Goal: Task Accomplishment & Management: Complete application form

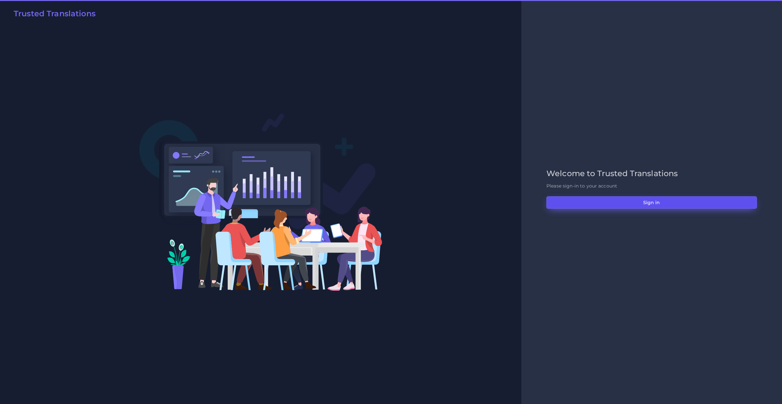
click at [596, 205] on button "Sign in" at bounding box center [651, 202] width 210 height 12
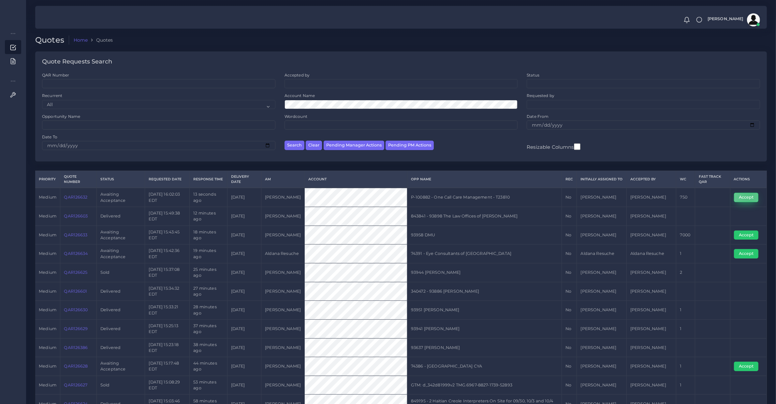
click at [749, 196] on button "Accept" at bounding box center [746, 197] width 24 height 9
click at [72, 200] on td "QAR126632" at bounding box center [78, 197] width 36 height 19
copy link "QAR126632"
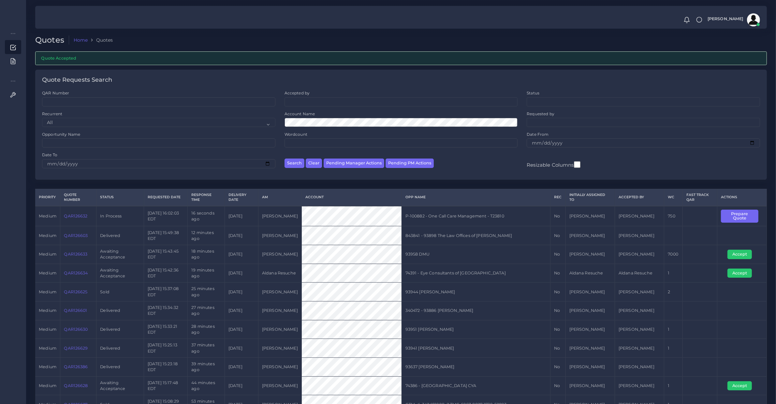
click at [73, 223] on td "QAR126632" at bounding box center [78, 216] width 36 height 20
copy link "QAR126632"
drag, startPoint x: 742, startPoint y: 217, endPoint x: 733, endPoint y: 222, distance: 10.6
click at [742, 217] on button "Prepare Quote" at bounding box center [739, 216] width 37 height 13
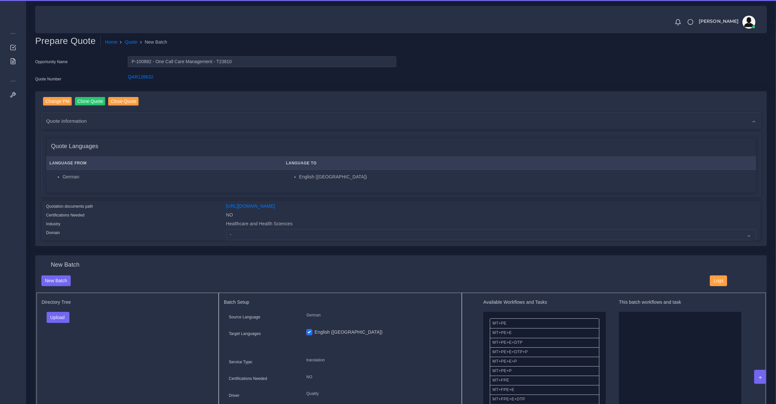
click at [247, 243] on div "Change PM Clone Quote Close Quote Quote information AM Diego Leotta" at bounding box center [401, 169] width 731 height 155
click at [246, 238] on select "- Advertising and Media Agriculture, Forestry and Fishing Architecture, Buildin…" at bounding box center [491, 234] width 530 height 11
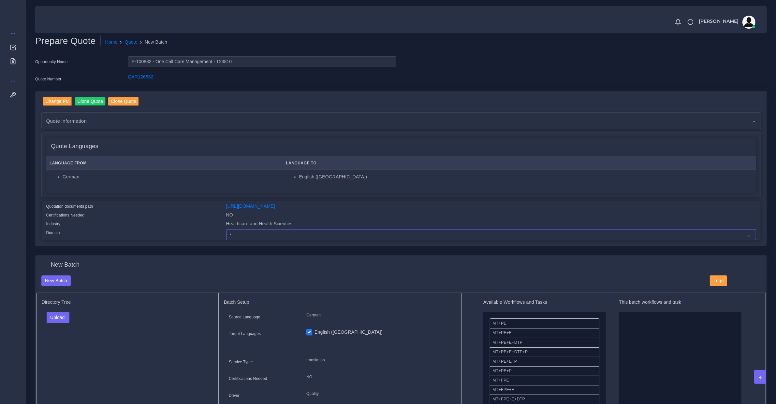
select select "Healthcare and Health Sciences"
click at [226, 229] on select "- Advertising and Media Agriculture, Forestry and Fishing Architecture, Buildin…" at bounding box center [491, 234] width 530 height 11
click at [60, 314] on button "Upload" at bounding box center [58, 317] width 23 height 11
click at [54, 346] on div "Folder Files" at bounding box center [70, 338] width 46 height 26
drag, startPoint x: 55, startPoint y: 341, endPoint x: 57, endPoint y: 339, distance: 3.5
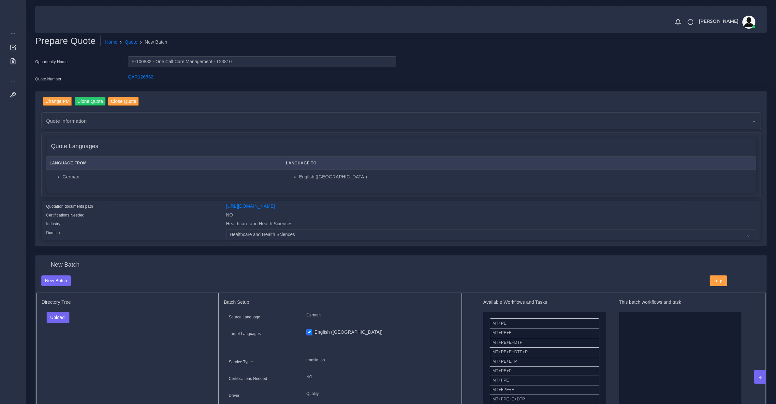
click at [55, 341] on div "Directory Tree Upload Folder Files un/check all" at bounding box center [127, 373] width 182 height 160
drag, startPoint x: 57, startPoint y: 317, endPoint x: 54, endPoint y: 343, distance: 26.3
click at [56, 317] on button "Upload" at bounding box center [58, 317] width 23 height 11
click at [54, 344] on label "Files" at bounding box center [69, 342] width 45 height 8
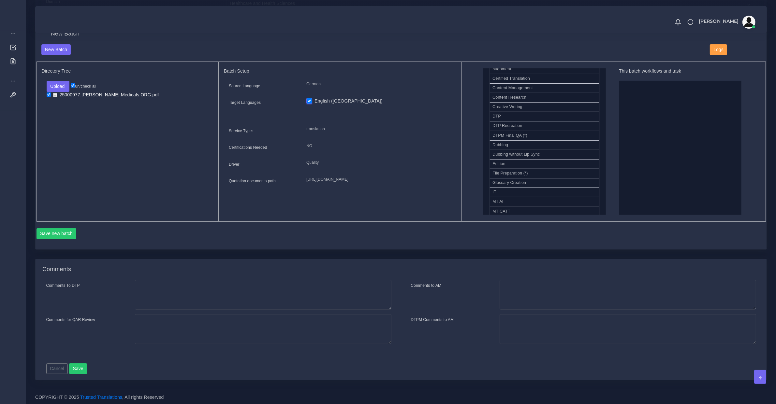
drag, startPoint x: 521, startPoint y: 125, endPoint x: 681, endPoint y: 129, distance: 160.6
drag, startPoint x: 517, startPoint y: 101, endPoint x: 657, endPoint y: 138, distance: 145.2
click at [71, 231] on button "Save new batch" at bounding box center [56, 233] width 40 height 11
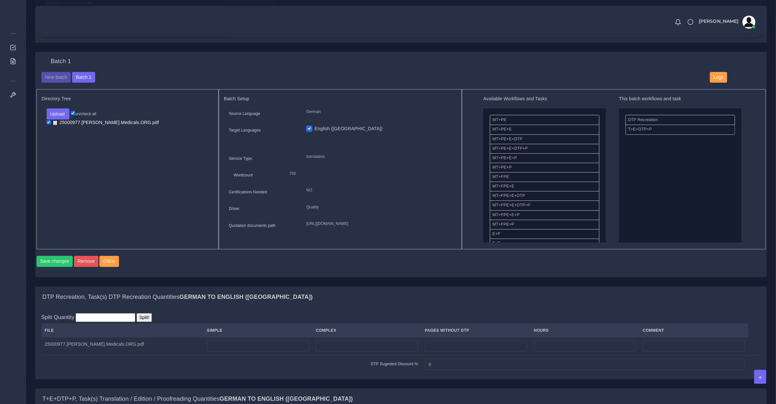
scroll to position [271, 0]
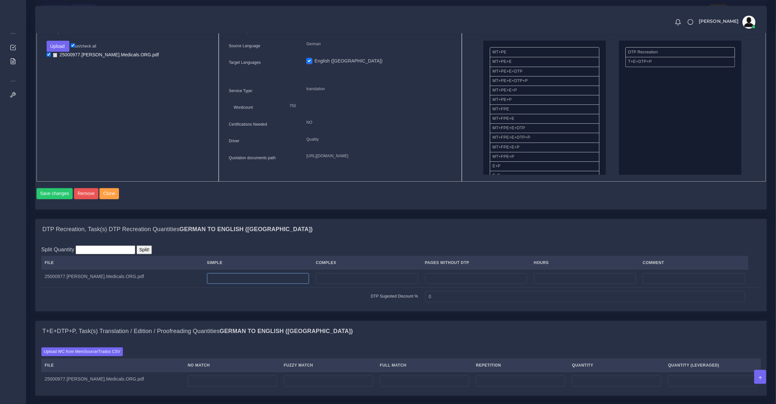
click at [247, 284] on input "number" at bounding box center [258, 278] width 102 height 11
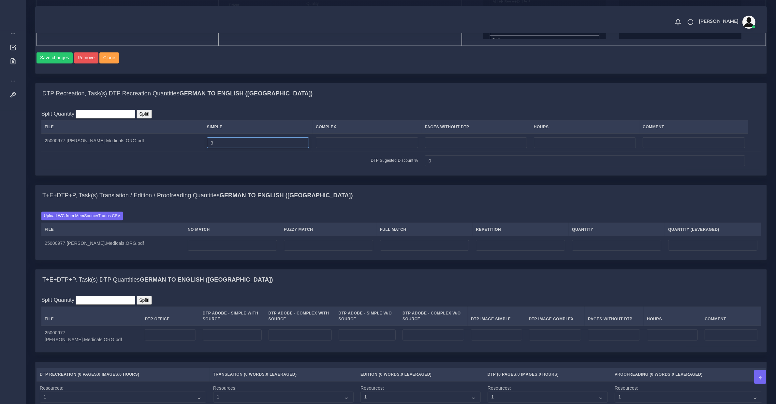
type input "3"
click at [151, 341] on input "number" at bounding box center [170, 335] width 51 height 11
type input "3"
click at [201, 254] on td at bounding box center [232, 245] width 96 height 18
click at [201, 251] on input "number" at bounding box center [232, 245] width 89 height 11
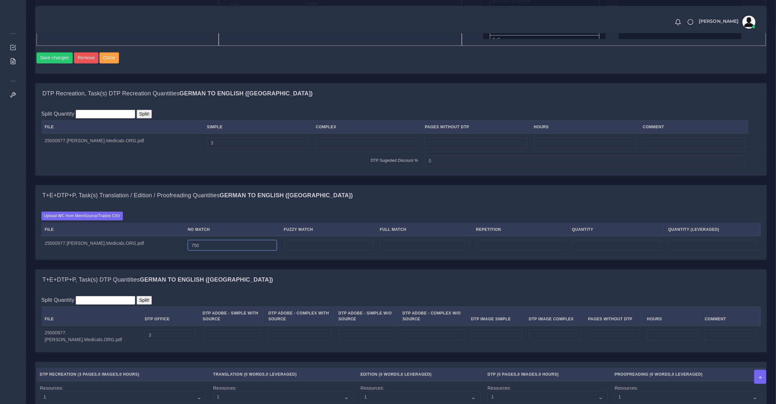
type input "750"
type input "0"
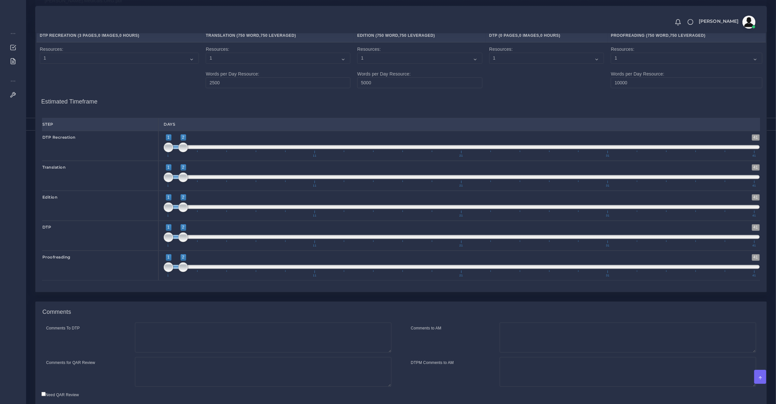
scroll to position [796, 0]
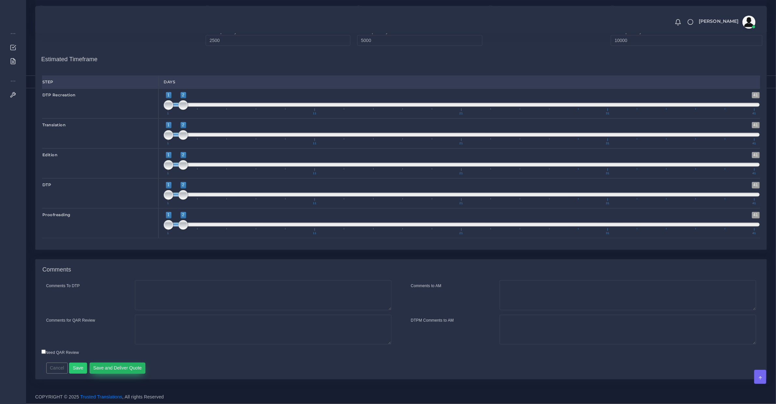
click at [107, 368] on button "Save and Deliver Quote" at bounding box center [118, 368] width 56 height 11
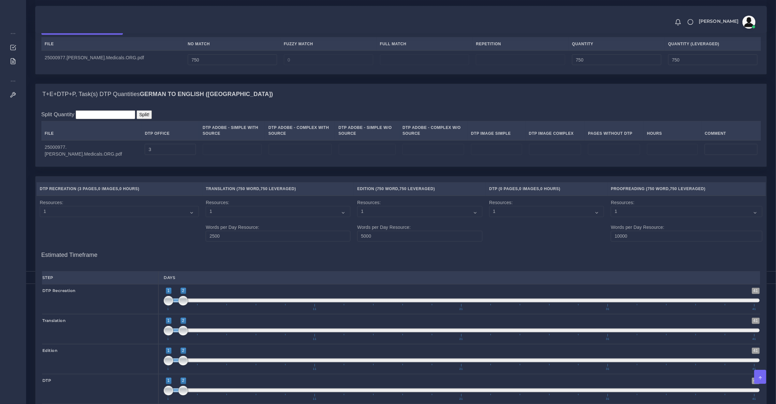
scroll to position [389, 0]
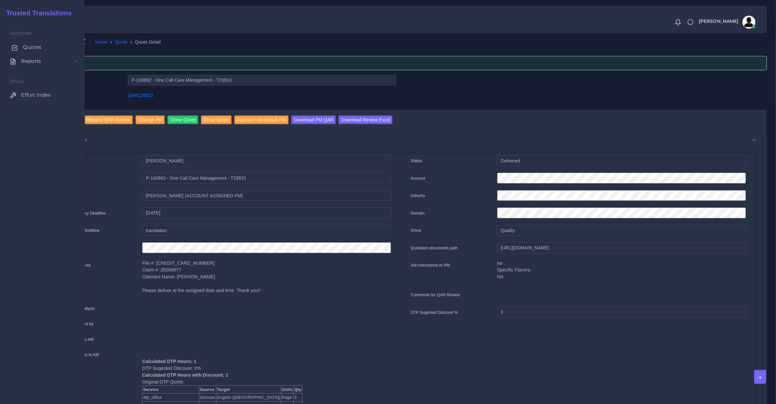
click at [21, 46] on link "Quotes" at bounding box center [42, 47] width 75 height 14
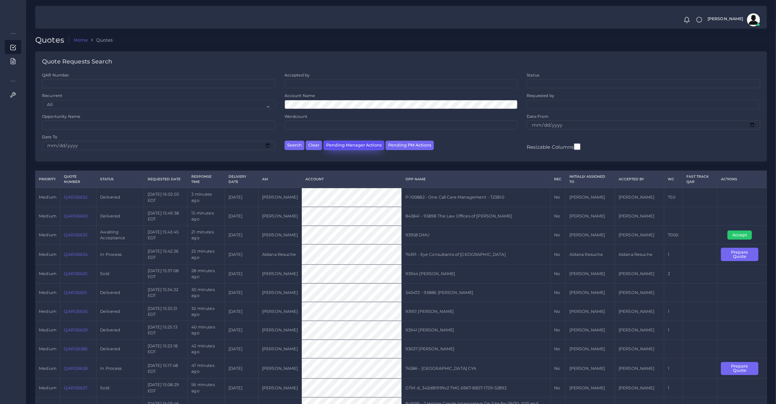
click at [335, 143] on button "Pending Manager Actions" at bounding box center [353, 145] width 61 height 9
select select "awaiting_manager_initial_review"
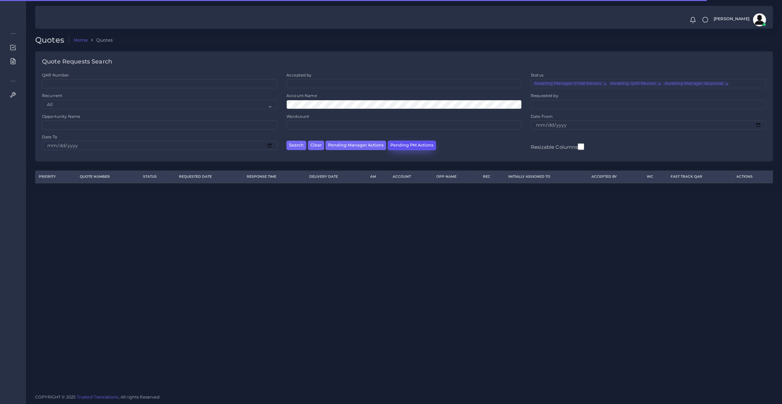
click at [400, 142] on button "Pending PM Actions" at bounding box center [412, 145] width 48 height 9
select select "awaiting_acceptance"
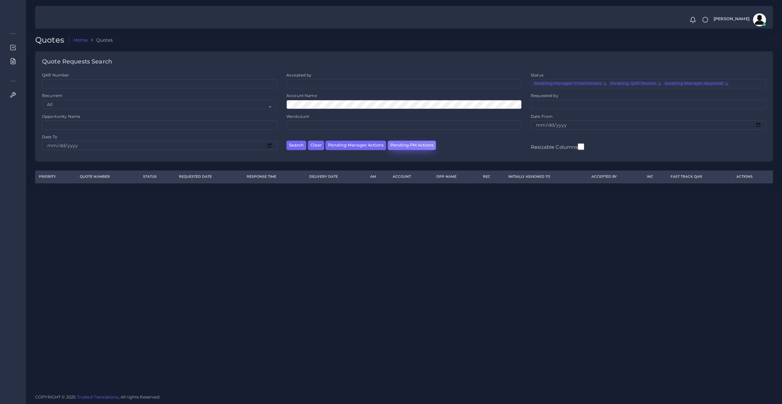
scroll to position [15, 0]
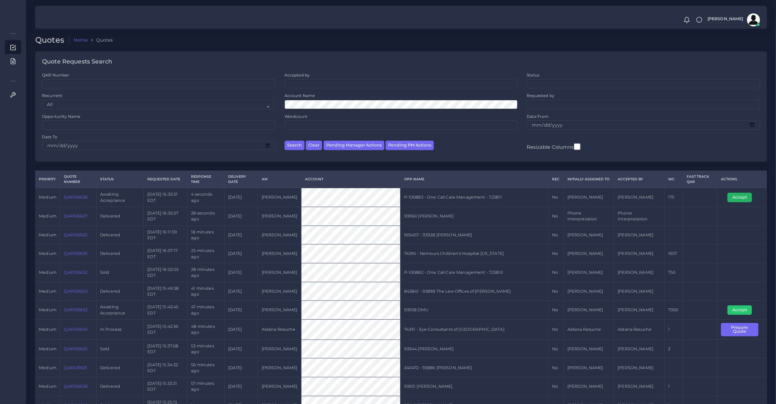
drag, startPoint x: 740, startPoint y: 198, endPoint x: 13, endPoint y: 233, distance: 727.6
click at [740, 198] on button "Accept" at bounding box center [739, 197] width 24 height 9
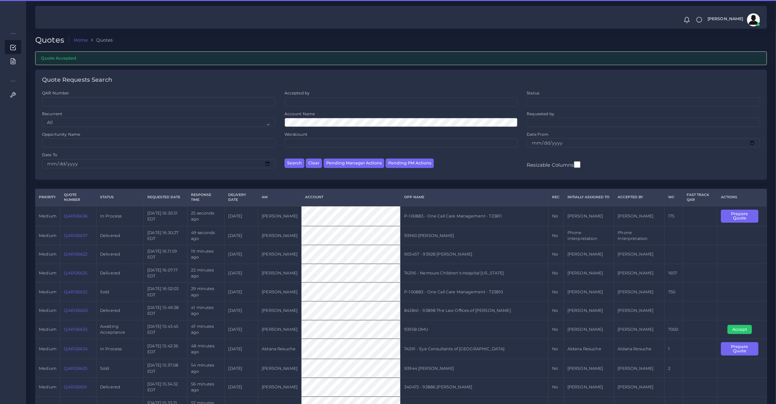
click at [77, 219] on td "QAR126636" at bounding box center [78, 216] width 36 height 20
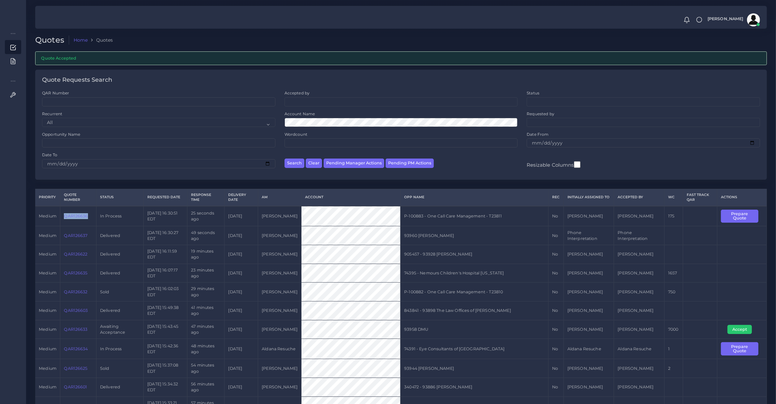
click at [77, 219] on td "QAR126636" at bounding box center [78, 216] width 36 height 20
copy link "QAR126636"
click at [744, 219] on button "Prepare Quote" at bounding box center [739, 216] width 37 height 13
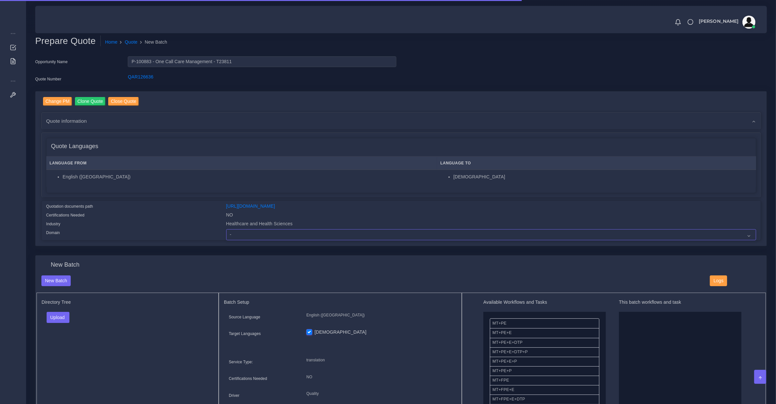
click at [245, 235] on select "- Advertising and Media Agriculture, Forestry and Fishing Architecture, Buildin…" at bounding box center [491, 234] width 530 height 11
select select "Healthcare and Health Sciences"
click at [226, 229] on select "- Advertising and Media Agriculture, Forestry and Fishing Architecture, Buildin…" at bounding box center [491, 234] width 530 height 11
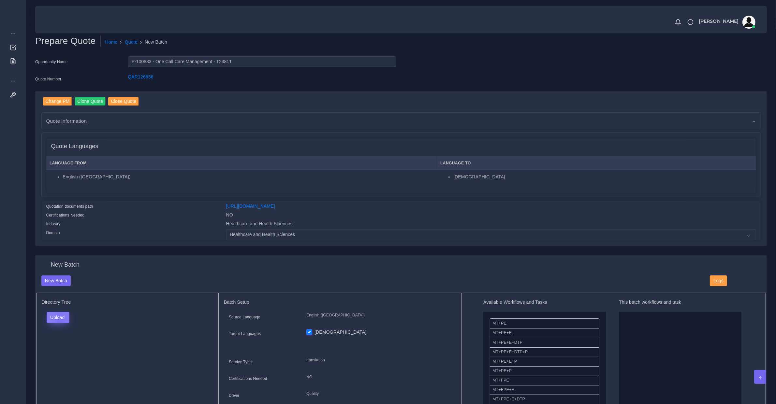
click at [61, 318] on button "Upload" at bounding box center [58, 317] width 23 height 11
click at [69, 341] on label "Files" at bounding box center [69, 342] width 45 height 8
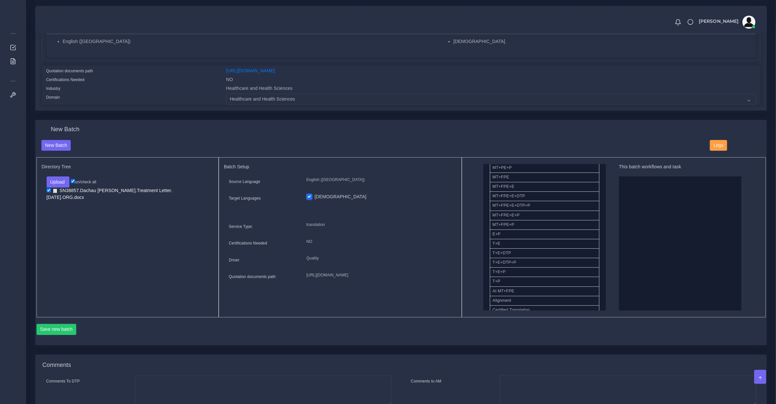
scroll to position [204, 0]
drag, startPoint x: 540, startPoint y: 222, endPoint x: 666, endPoint y: 232, distance: 126.8
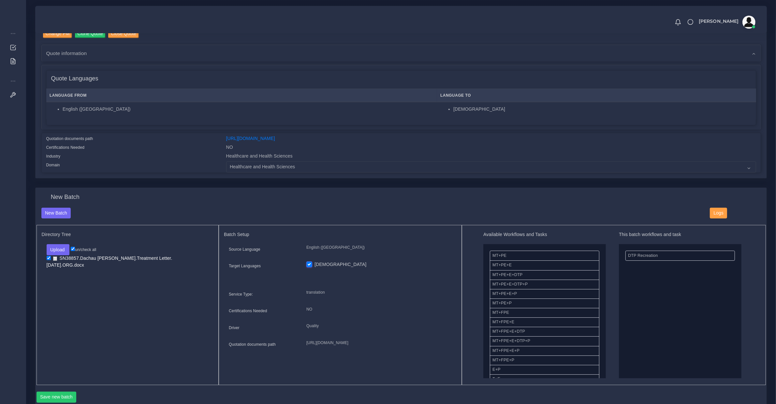
scroll to position [136, 0]
drag, startPoint x: 514, startPoint y: 264, endPoint x: 681, endPoint y: 320, distance: 176.0
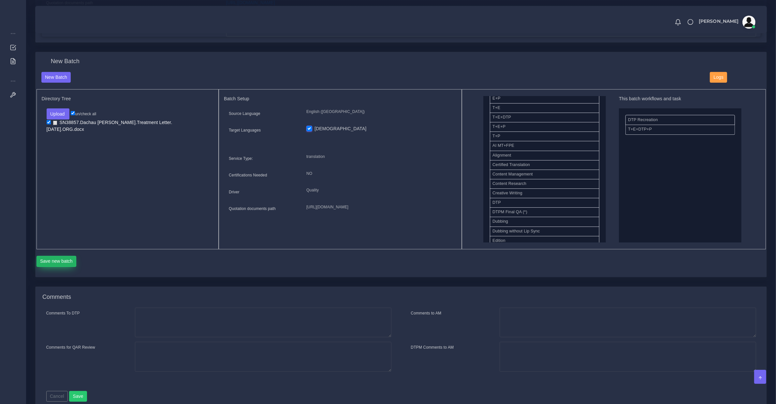
click at [69, 263] on button "Save new batch" at bounding box center [56, 261] width 40 height 11
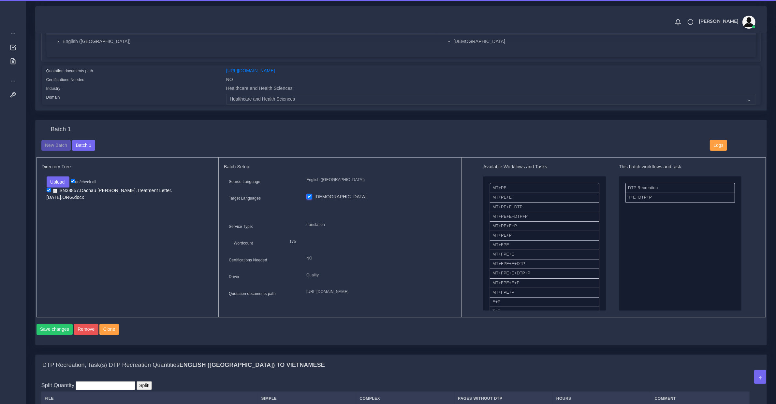
scroll to position [339, 0]
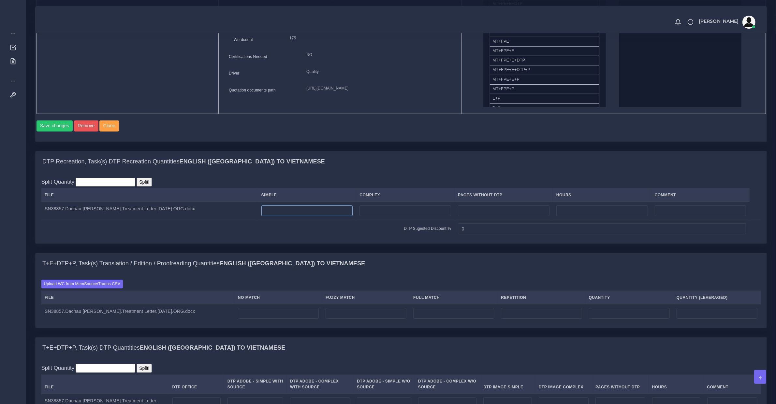
click at [268, 216] on input "number" at bounding box center [307, 211] width 92 height 11
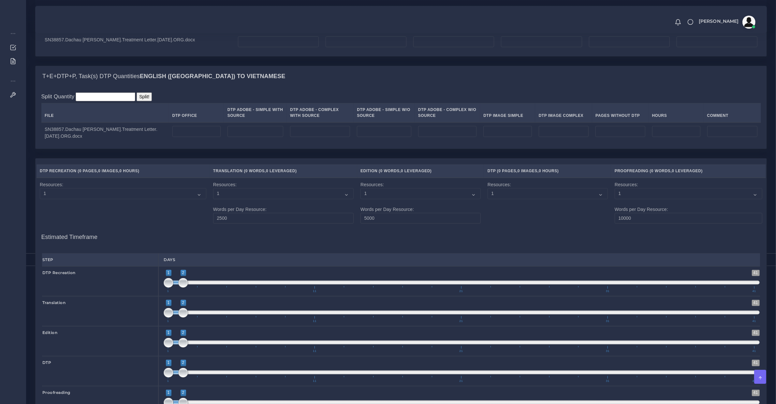
type input "1"
click at [186, 143] on td at bounding box center [196, 132] width 55 height 21
click at [186, 137] on input "number" at bounding box center [196, 131] width 48 height 11
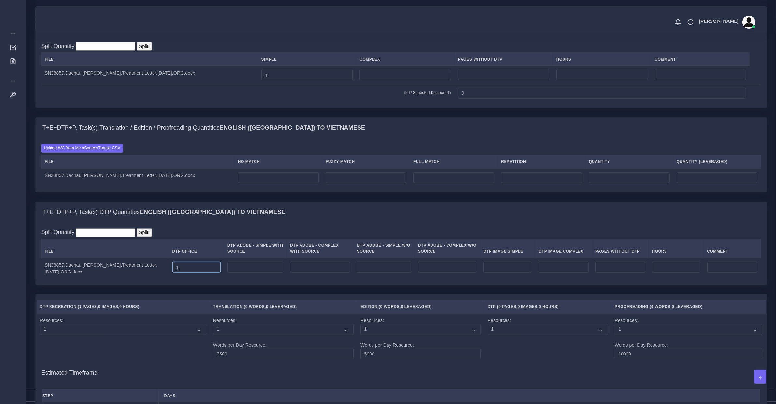
type input "1"
click at [245, 178] on td at bounding box center [278, 177] width 88 height 18
click at [245, 175] on td at bounding box center [278, 177] width 88 height 18
click at [246, 183] on input "number" at bounding box center [278, 177] width 81 height 11
type input "45"
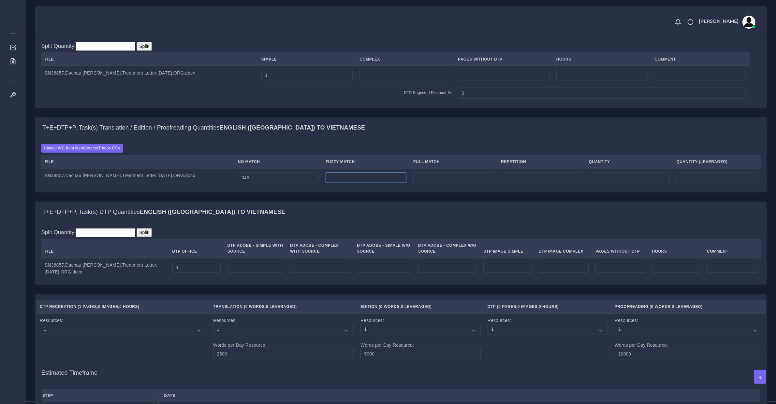
type input "45"
type input "5"
type input "50"
type input "47"
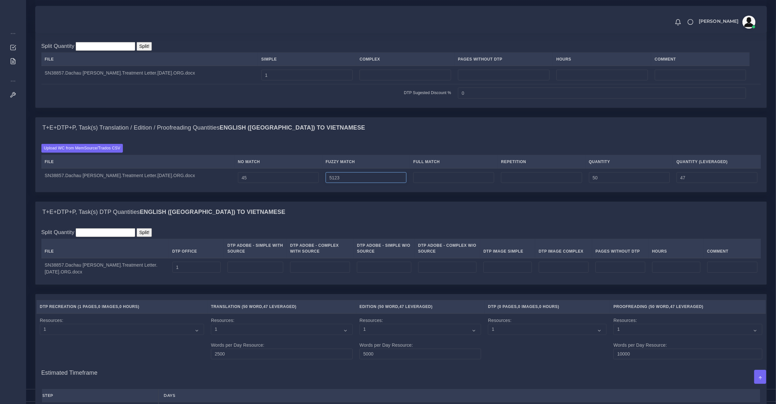
type input "5"
type input "123"
type input "173"
type input "78"
type input "0"
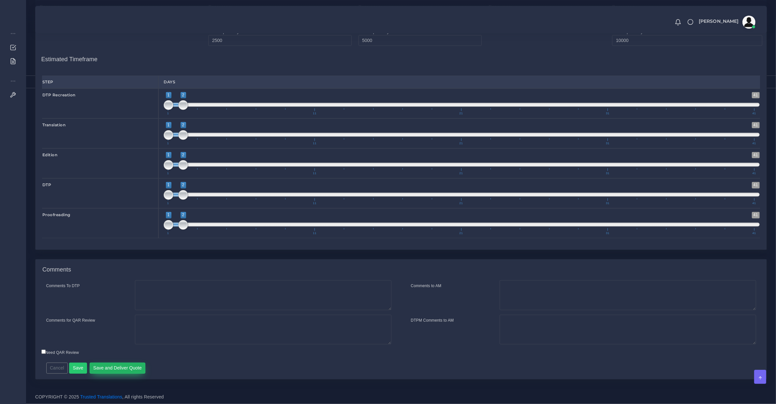
click at [113, 370] on button "Save and Deliver Quote" at bounding box center [118, 368] width 56 height 11
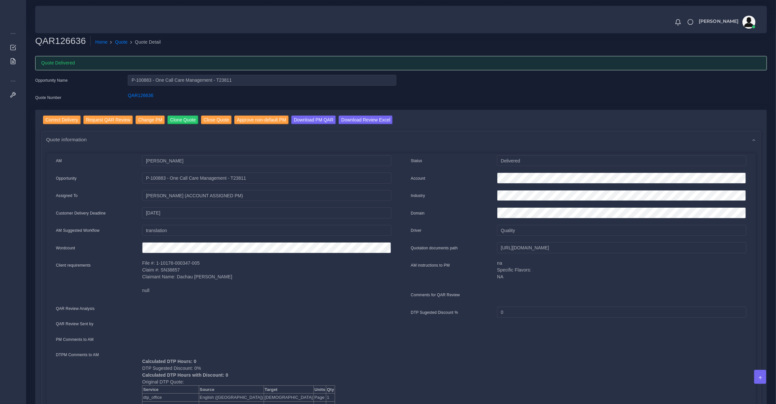
click at [27, 61] on div "QAR126636 Home Quote Quote Detail Quote Delivered Opportunity Name P-100883 - O…" at bounding box center [401, 408] width 750 height 816
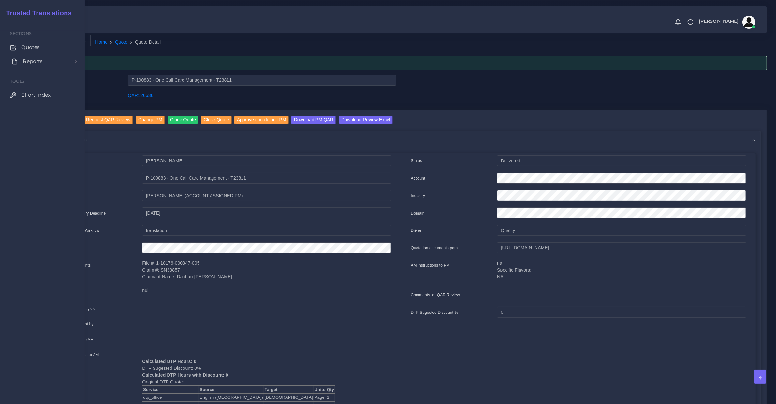
click at [17, 60] on link "Reports" at bounding box center [42, 61] width 75 height 14
click at [23, 47] on span "Quotes" at bounding box center [32, 47] width 19 height 7
